Goal: Find specific page/section: Find specific page/section

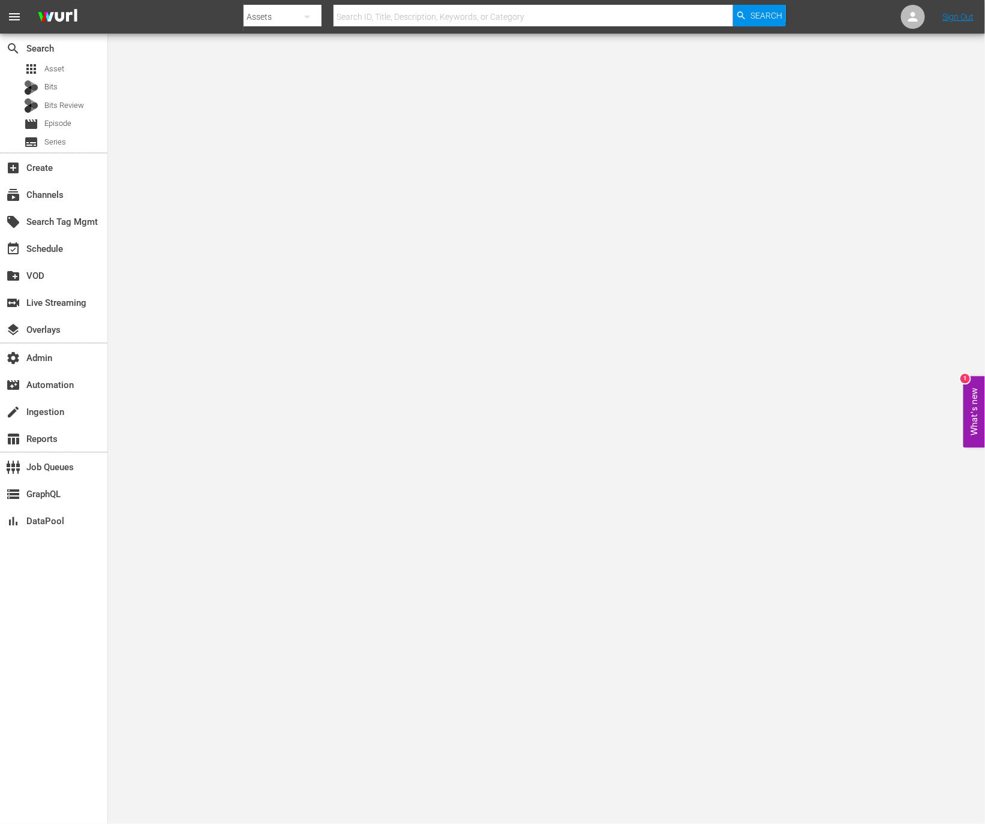
click at [967, 407] on button "What's new 1" at bounding box center [975, 412] width 22 height 71
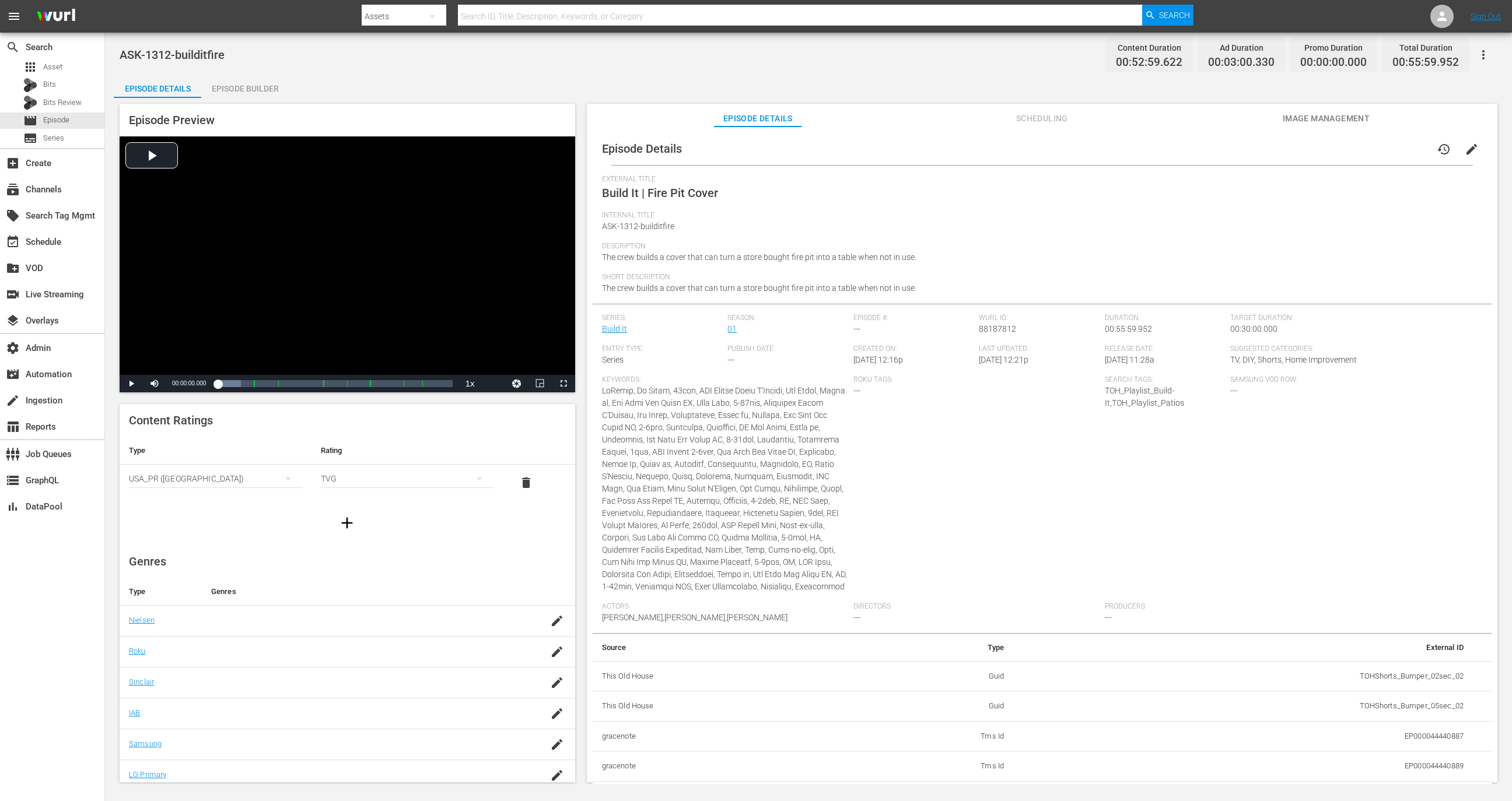
scroll to position [1430, 0]
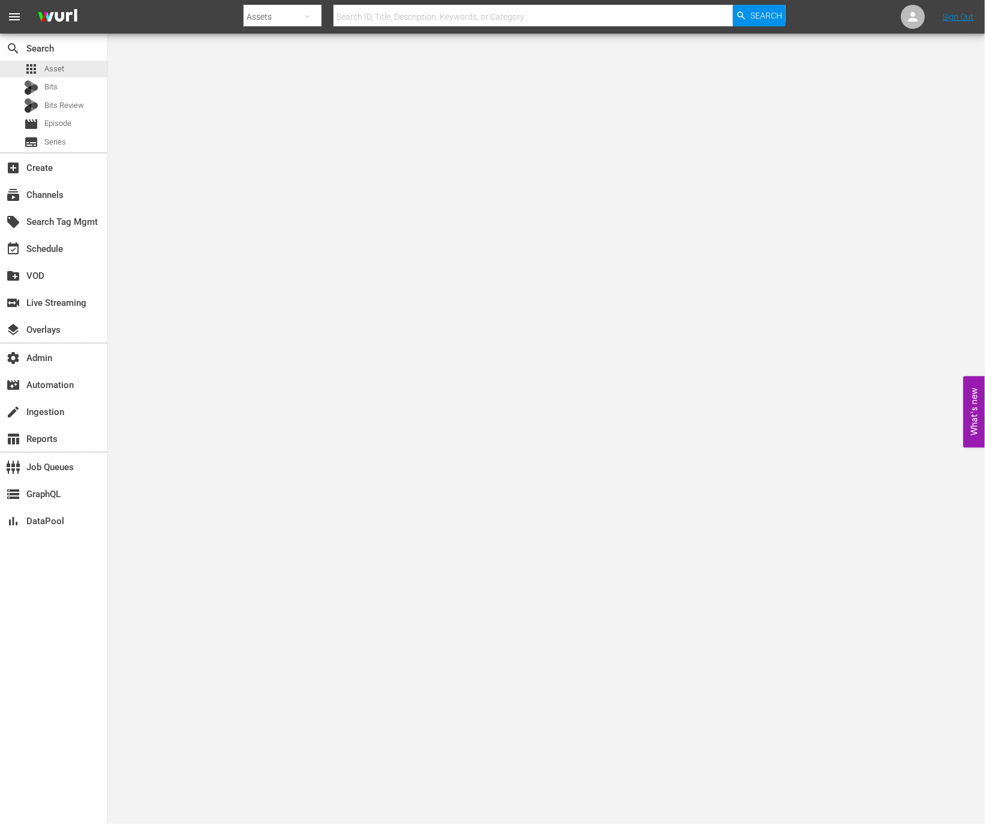
click at [78, 59] on div "search Search apps Asset Bits Bits Review movie Episode subtitles Series" at bounding box center [53, 93] width 107 height 119
click at [80, 68] on div "apps Asset" at bounding box center [53, 69] width 107 height 17
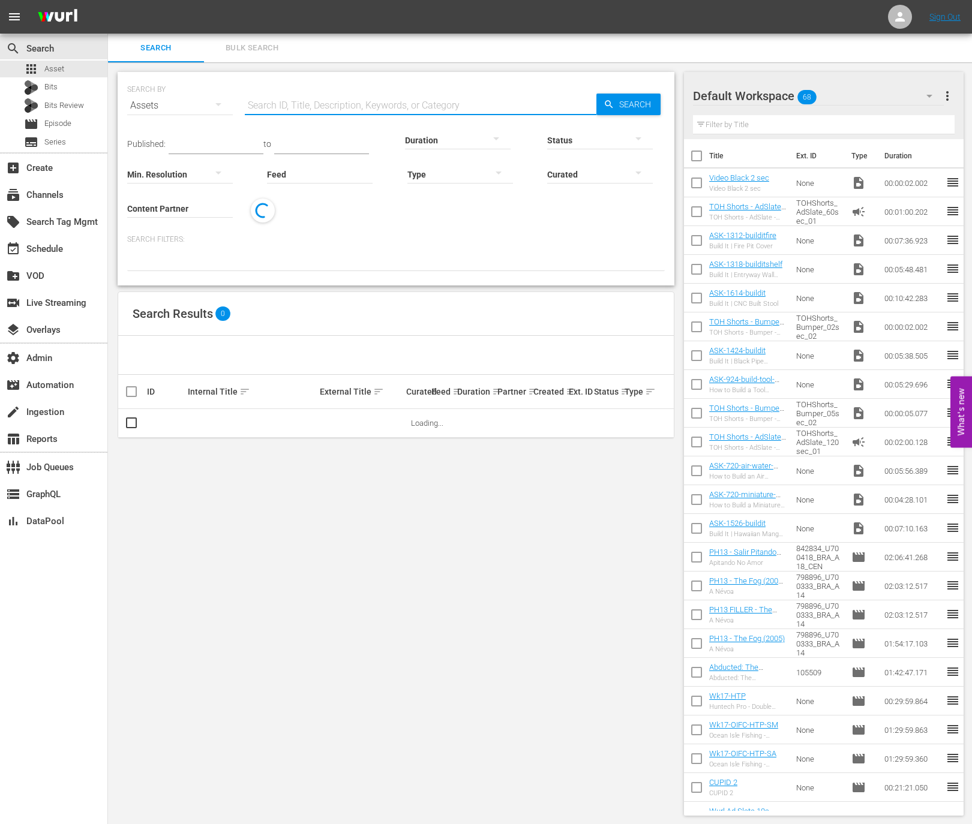
click at [281, 108] on input "text" at bounding box center [421, 105] width 352 height 29
paste input "40279217"
type input "40279217"
click at [232, 427] on td "30breakKevTable" at bounding box center [252, 423] width 132 height 29
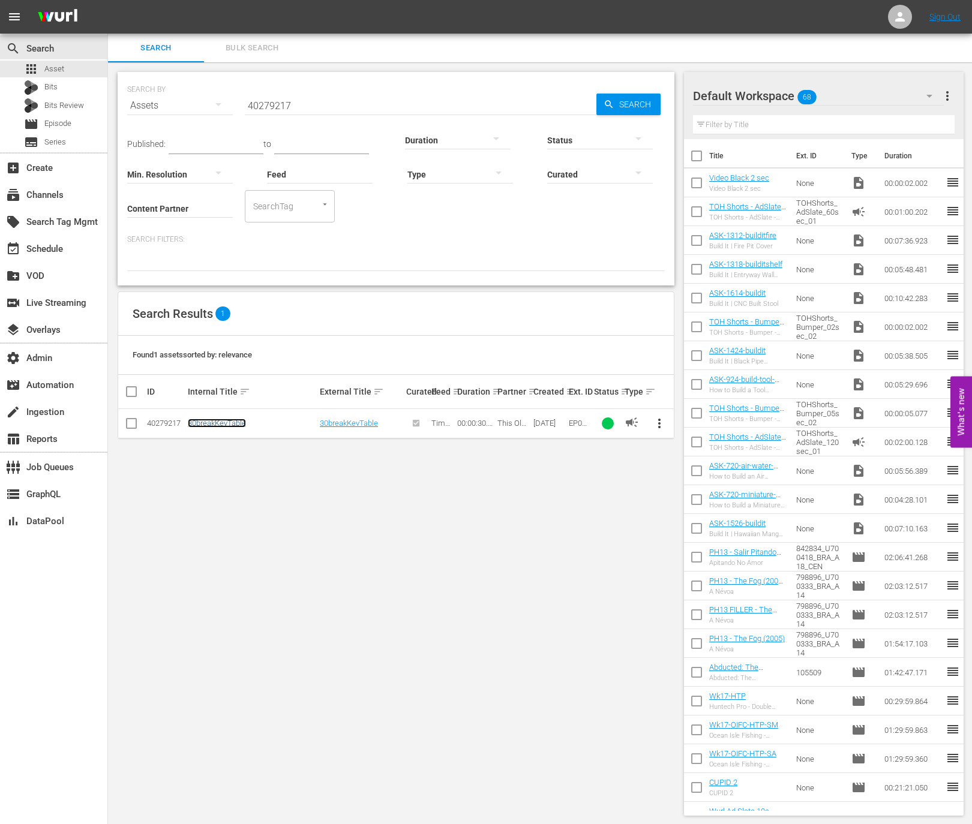
click at [232, 426] on link "30breakKevTable" at bounding box center [217, 423] width 58 height 9
